Goal: Information Seeking & Learning: Understand process/instructions

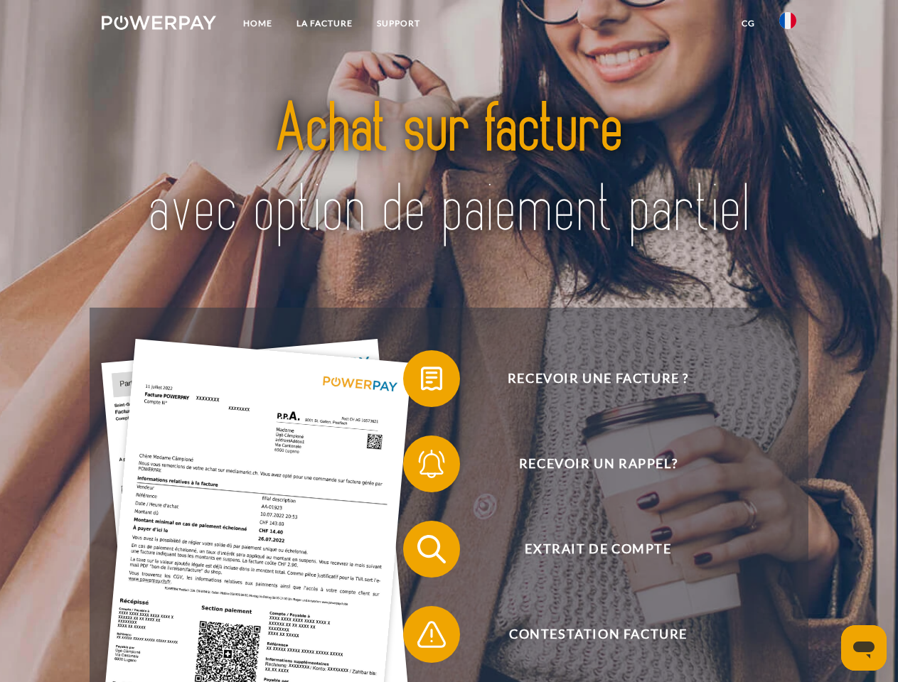
click at [159, 25] on img at bounding box center [159, 23] width 114 height 14
click at [788, 25] on img at bounding box center [787, 20] width 17 height 17
click at [748, 23] on link "CG" at bounding box center [748, 24] width 38 height 26
click at [421, 382] on span at bounding box center [410, 378] width 71 height 71
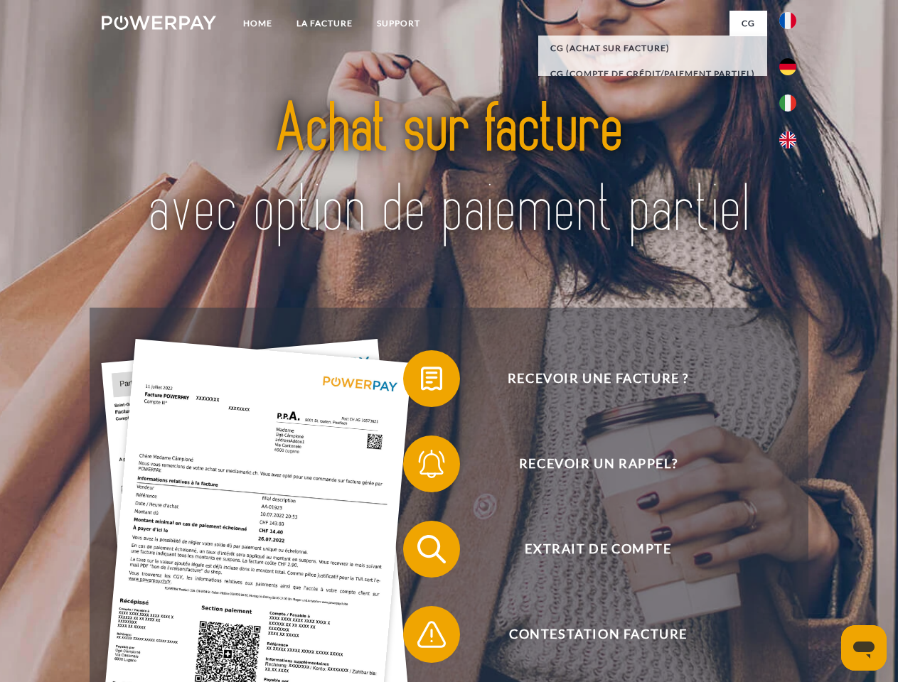
click at [421, 467] on div "Recevoir une facture ? Recevoir un rappel? Extrait de compte retour" at bounding box center [449, 592] width 718 height 569
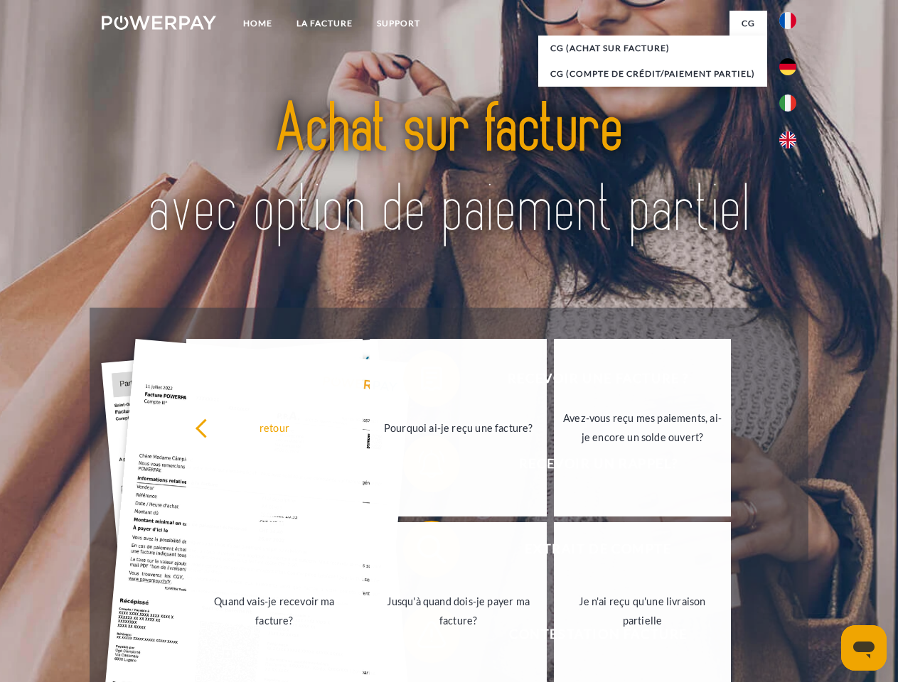
click at [421, 552] on link "Jusqu'à quand dois-je payer ma facture?" at bounding box center [458, 611] width 177 height 178
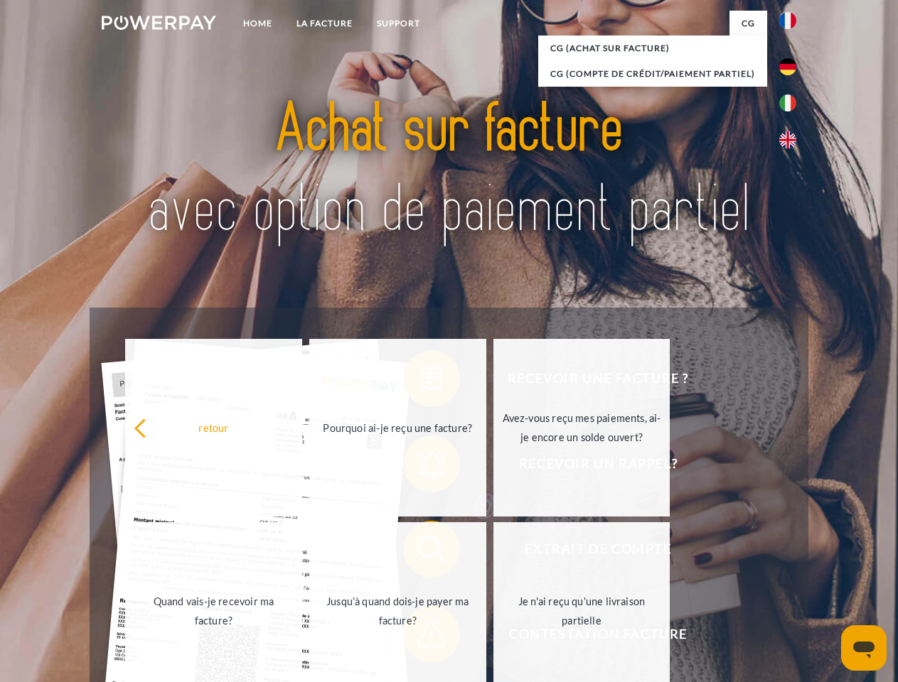
click at [421, 638] on span at bounding box center [410, 634] width 71 height 71
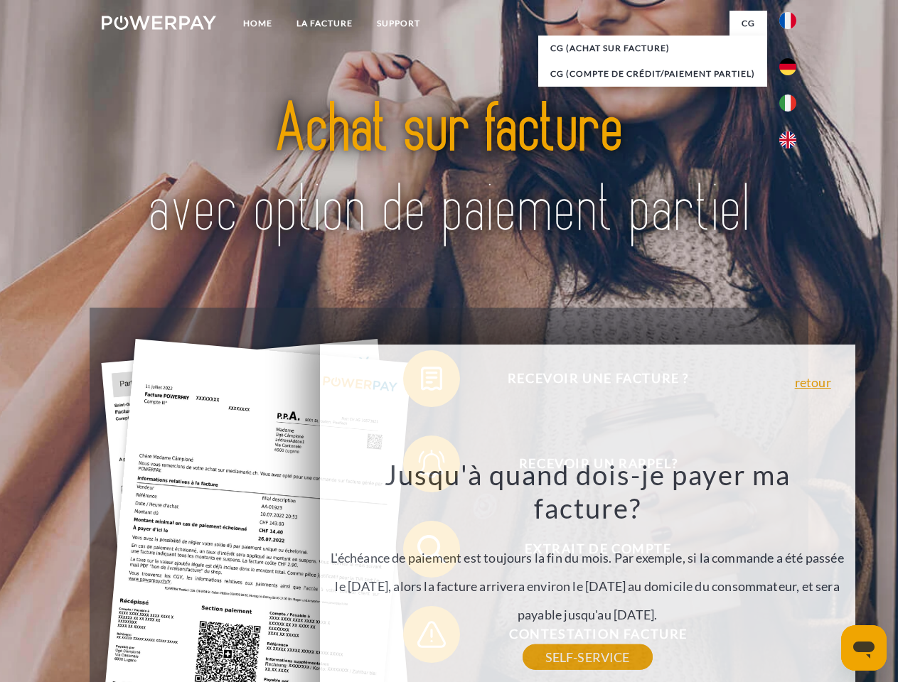
click at [864, 648] on icon "Ouvrir la fenêtre de messagerie" at bounding box center [863, 650] width 21 height 17
